Goal: Task Accomplishment & Management: Use online tool/utility

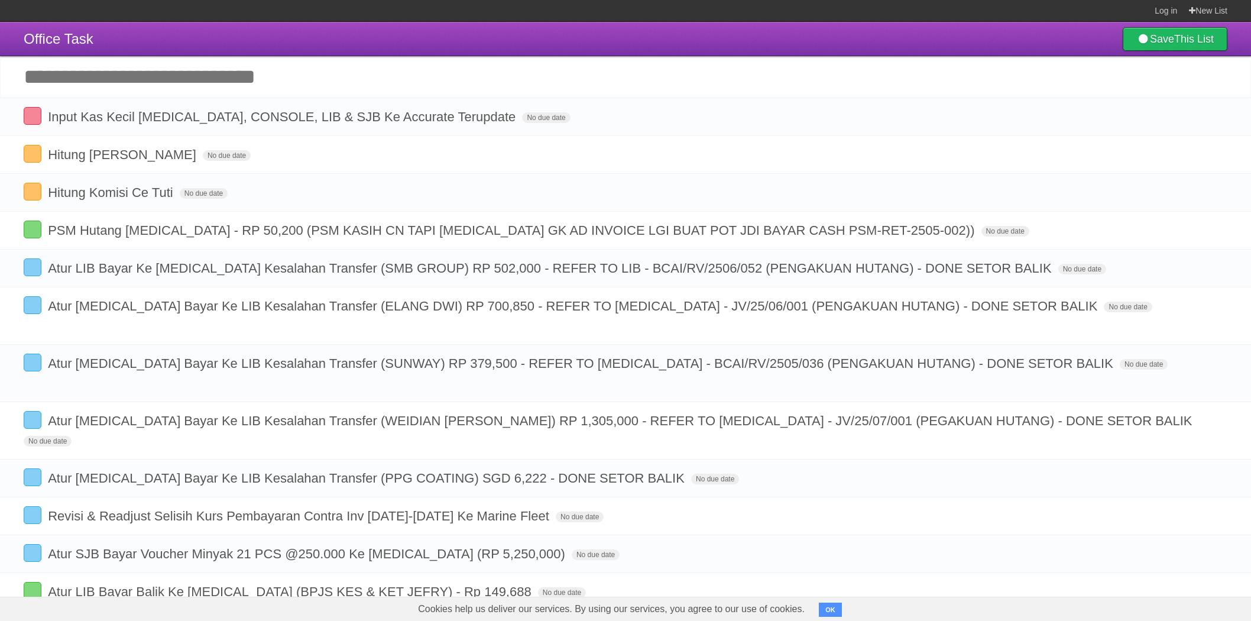
scroll to position [164, 0]
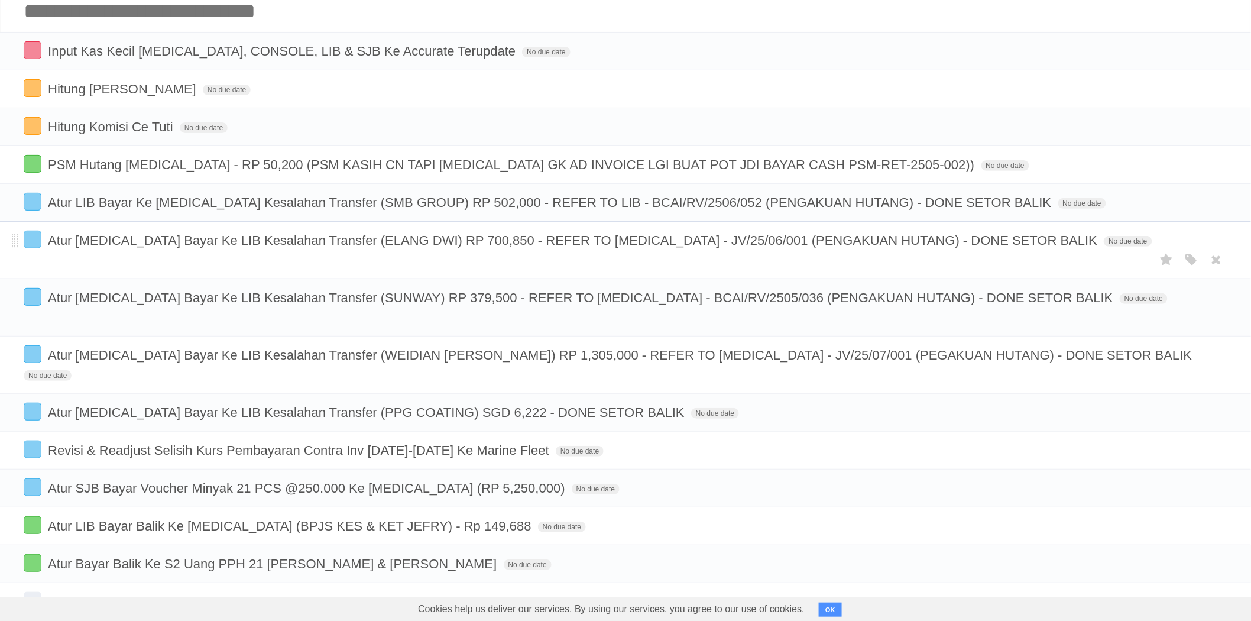
scroll to position [0, 0]
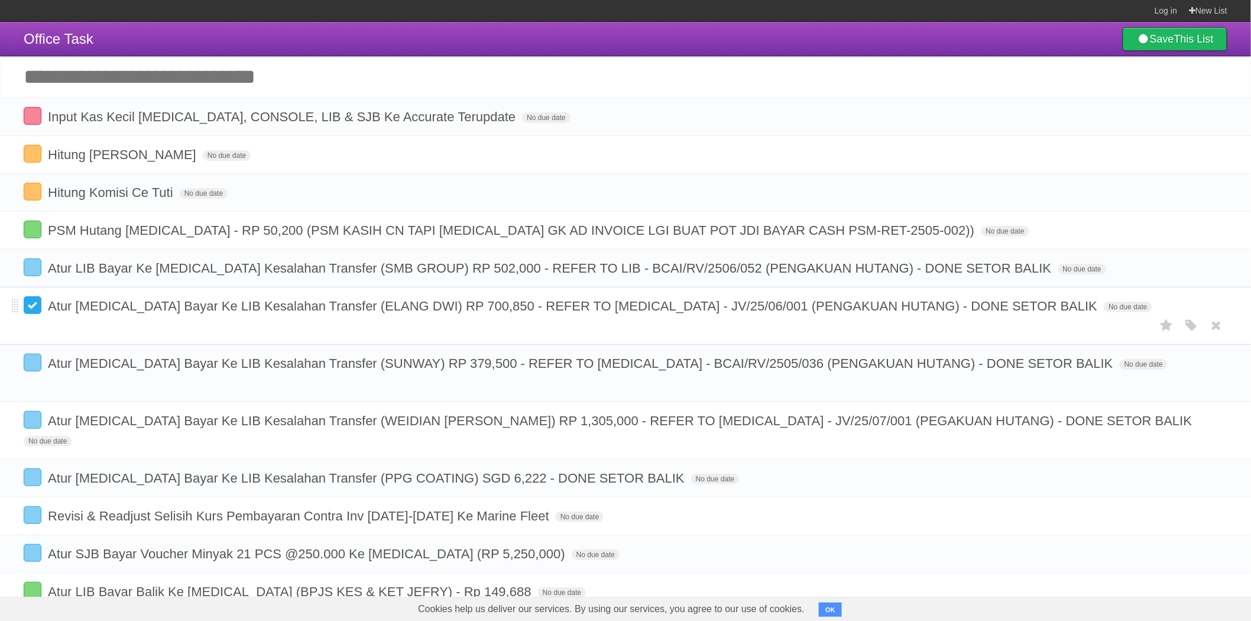
click at [33, 306] on label at bounding box center [33, 305] width 18 height 18
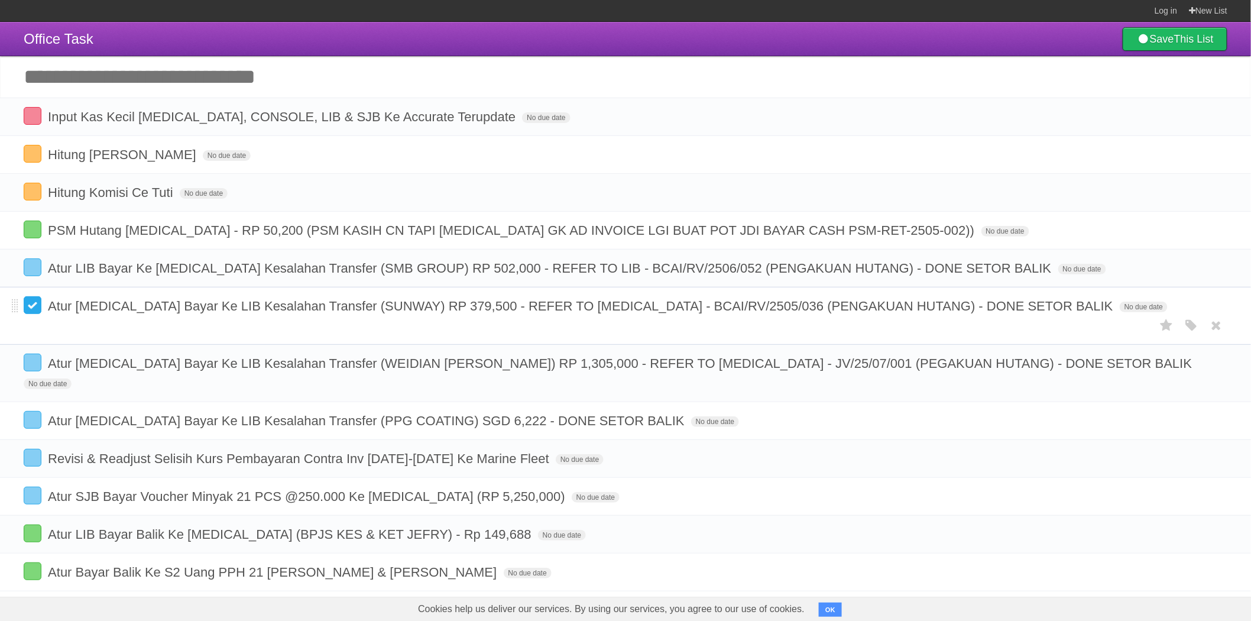
click at [31, 304] on label at bounding box center [33, 305] width 18 height 18
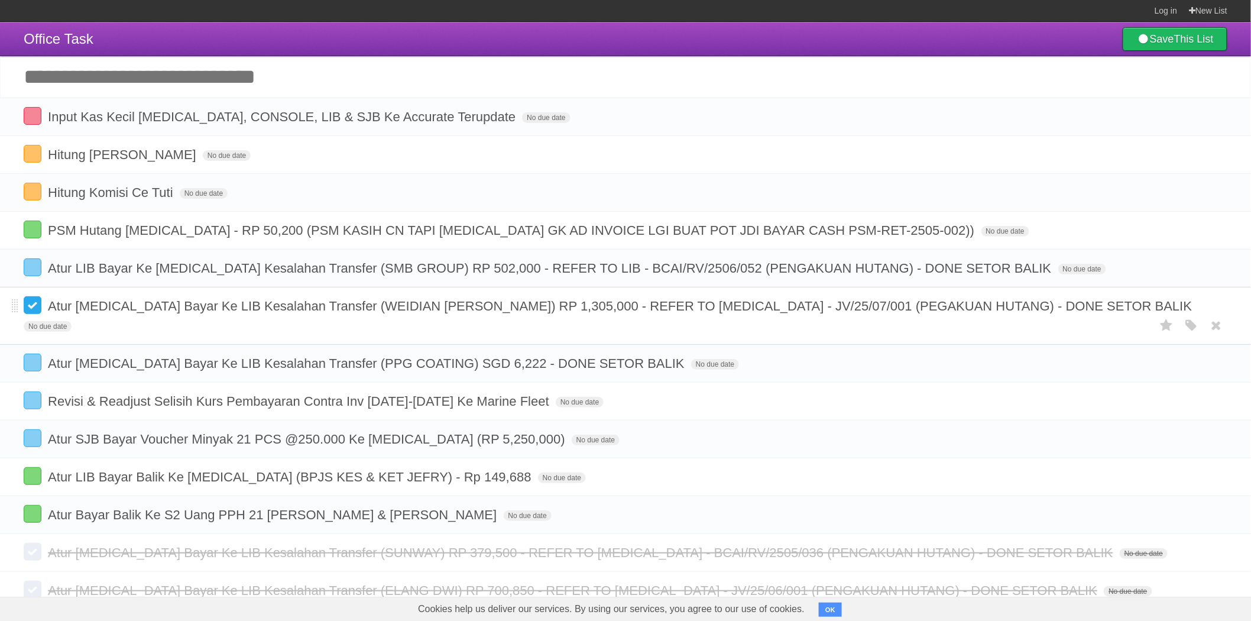
click at [33, 308] on label at bounding box center [33, 305] width 18 height 18
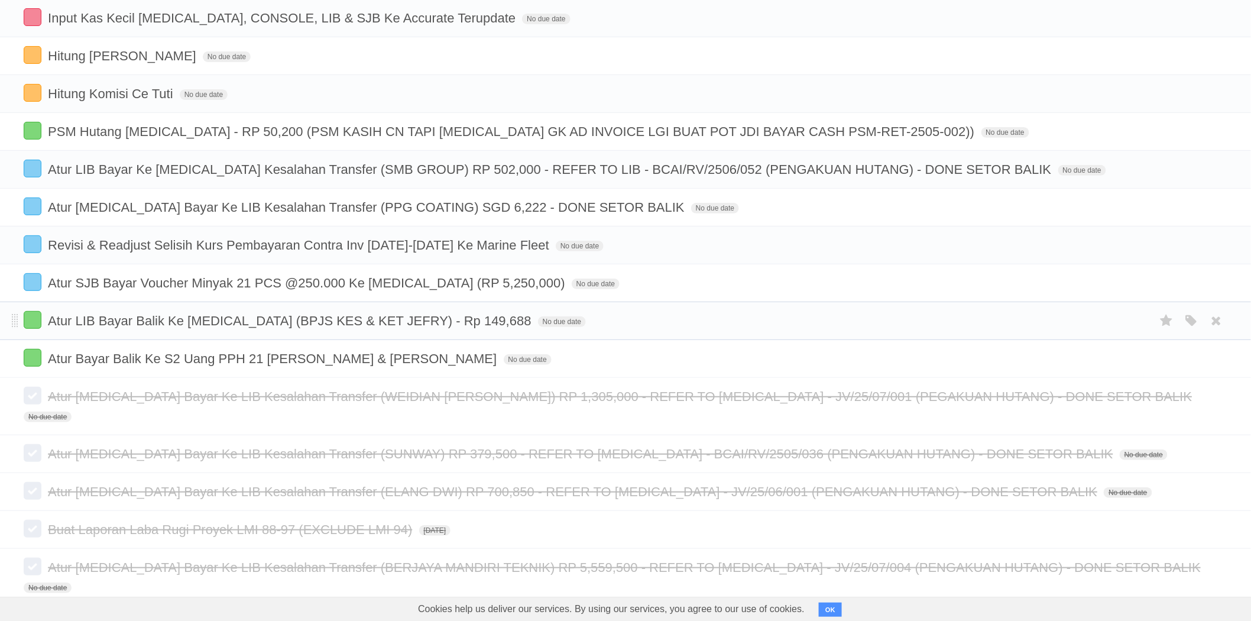
scroll to position [131, 0]
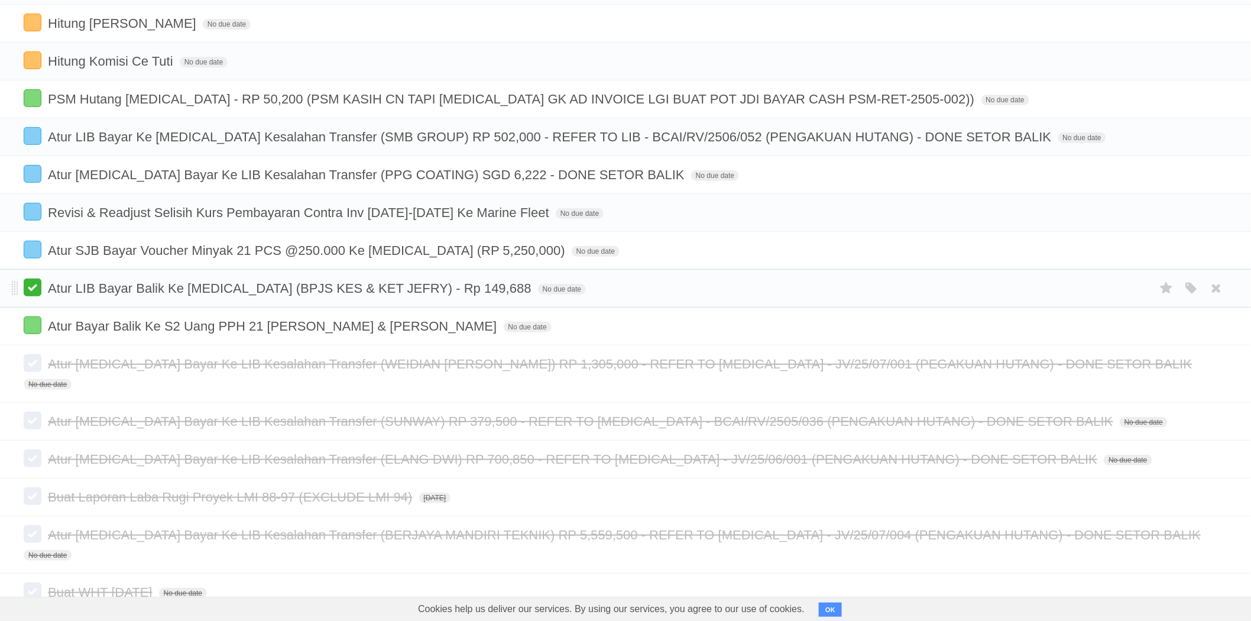
click at [32, 287] on label at bounding box center [33, 288] width 18 height 18
click at [33, 288] on label at bounding box center [33, 288] width 18 height 18
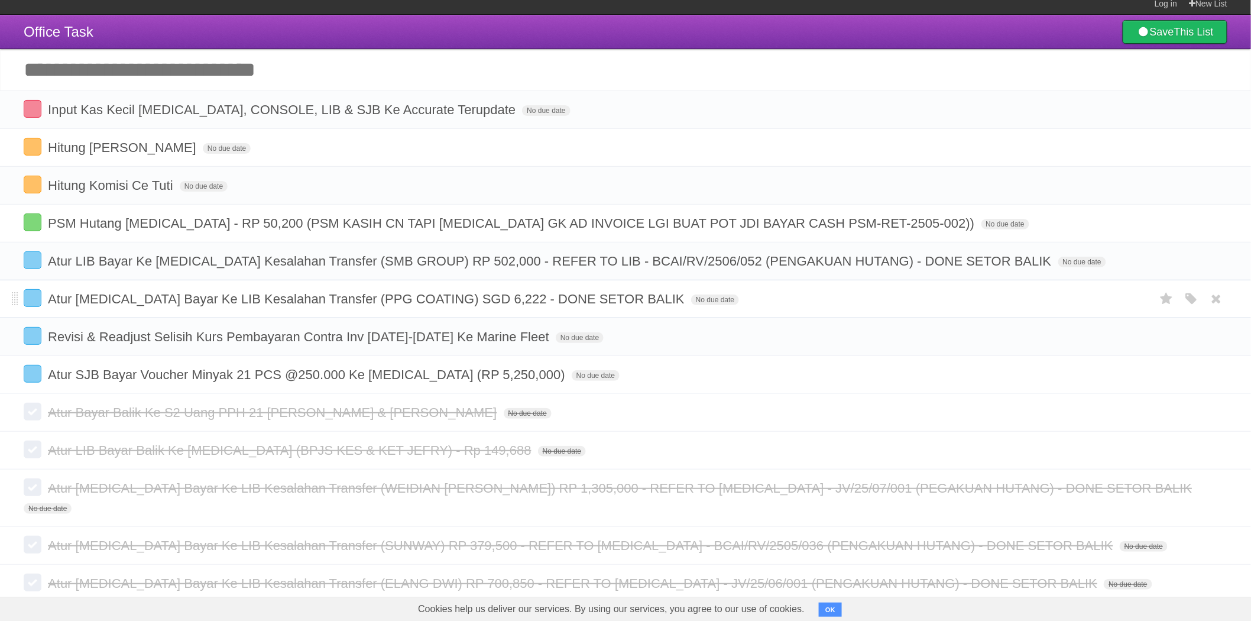
scroll to position [0, 0]
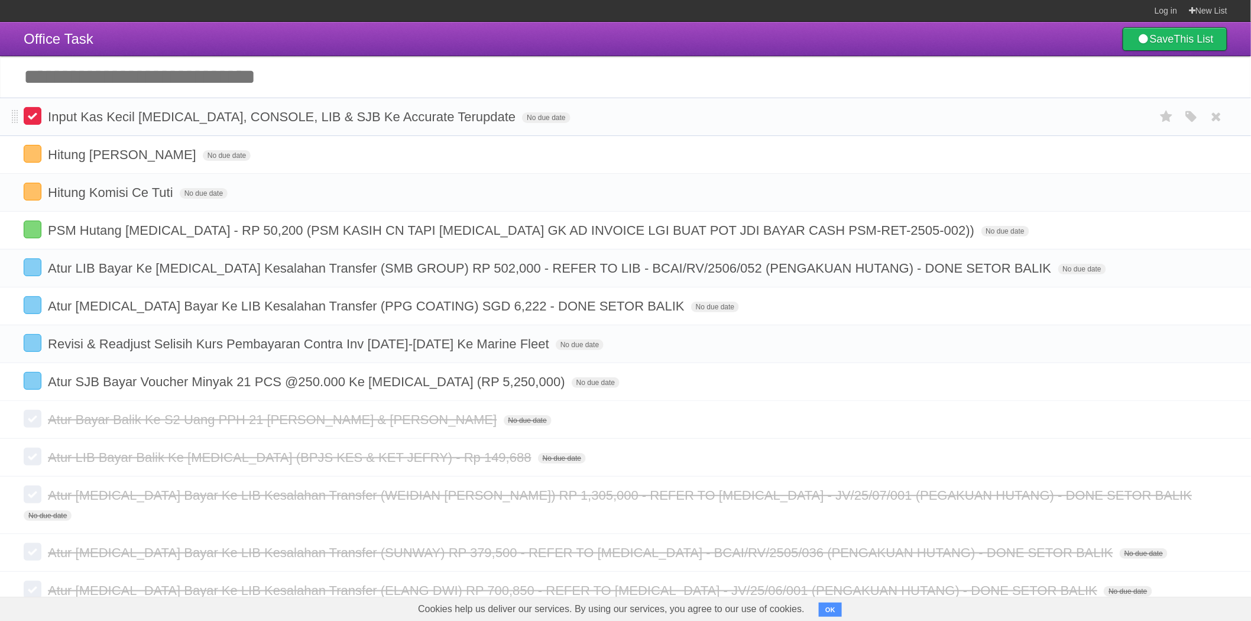
click at [34, 123] on label at bounding box center [33, 116] width 18 height 18
